Goal: Communication & Community: Answer question/provide support

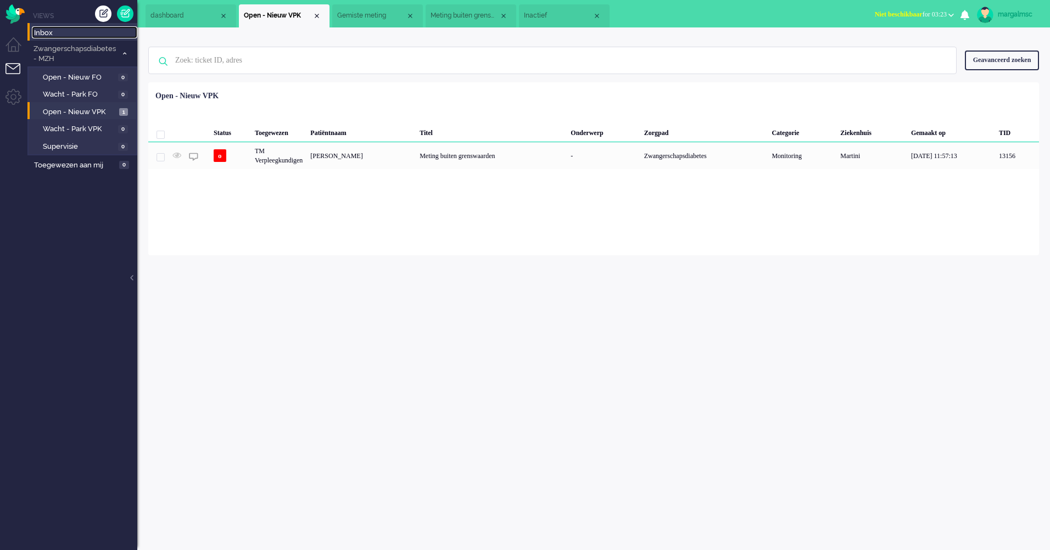
click at [60, 30] on span "Inbox" at bounding box center [85, 33] width 103 height 10
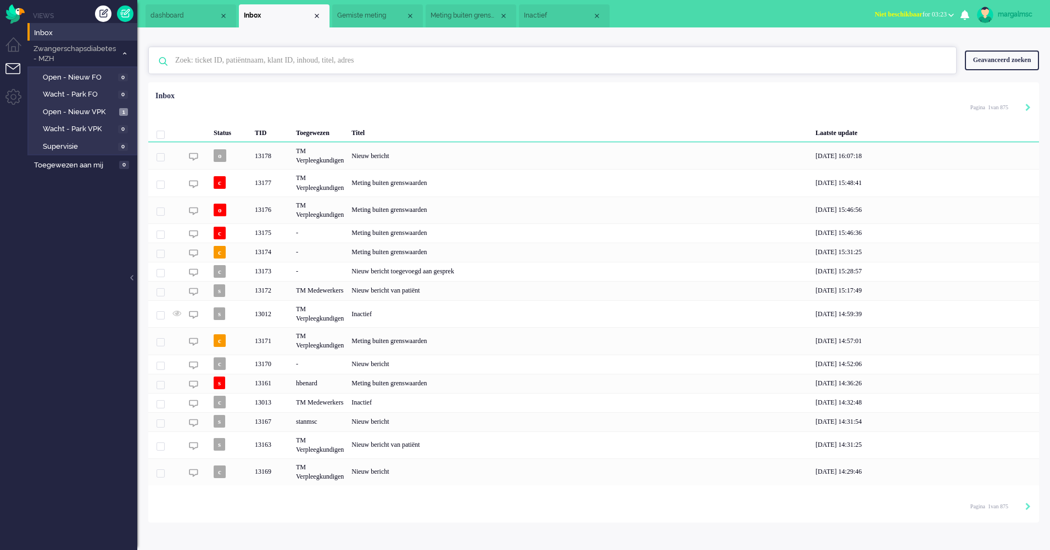
click at [330, 61] on input "text" at bounding box center [554, 60] width 774 height 26
type input "chegini"
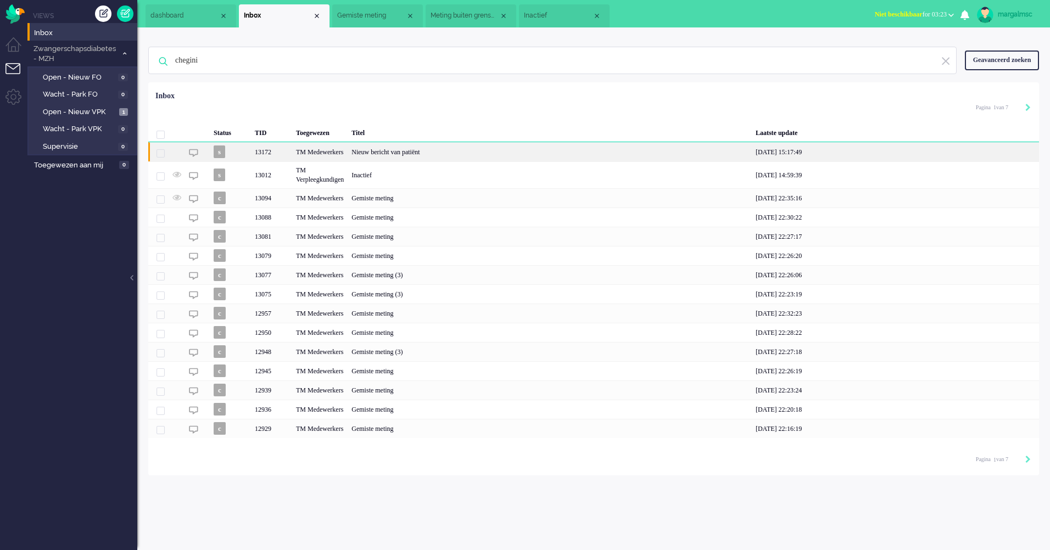
click at [327, 158] on div "TM Medewerkers" at bounding box center [319, 151] width 55 height 19
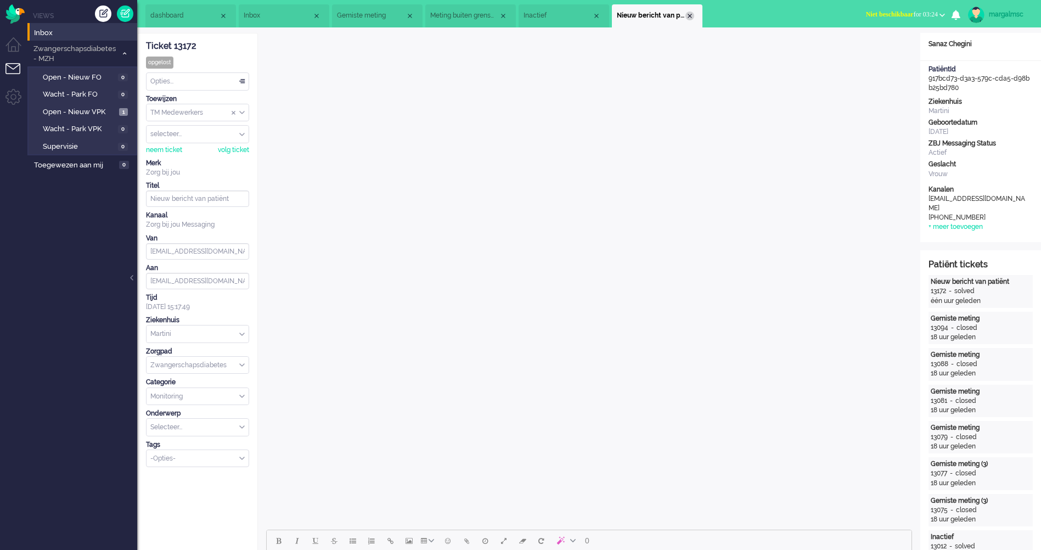
click at [694, 13] on li "Nieuw bericht van patiënt" at bounding box center [657, 15] width 91 height 23
click at [1004, 13] on div "margalmsc" at bounding box center [1009, 14] width 41 height 11
click at [981, 87] on link "Uitloggen" at bounding box center [998, 88] width 76 height 11
